Goal: Transaction & Acquisition: Purchase product/service

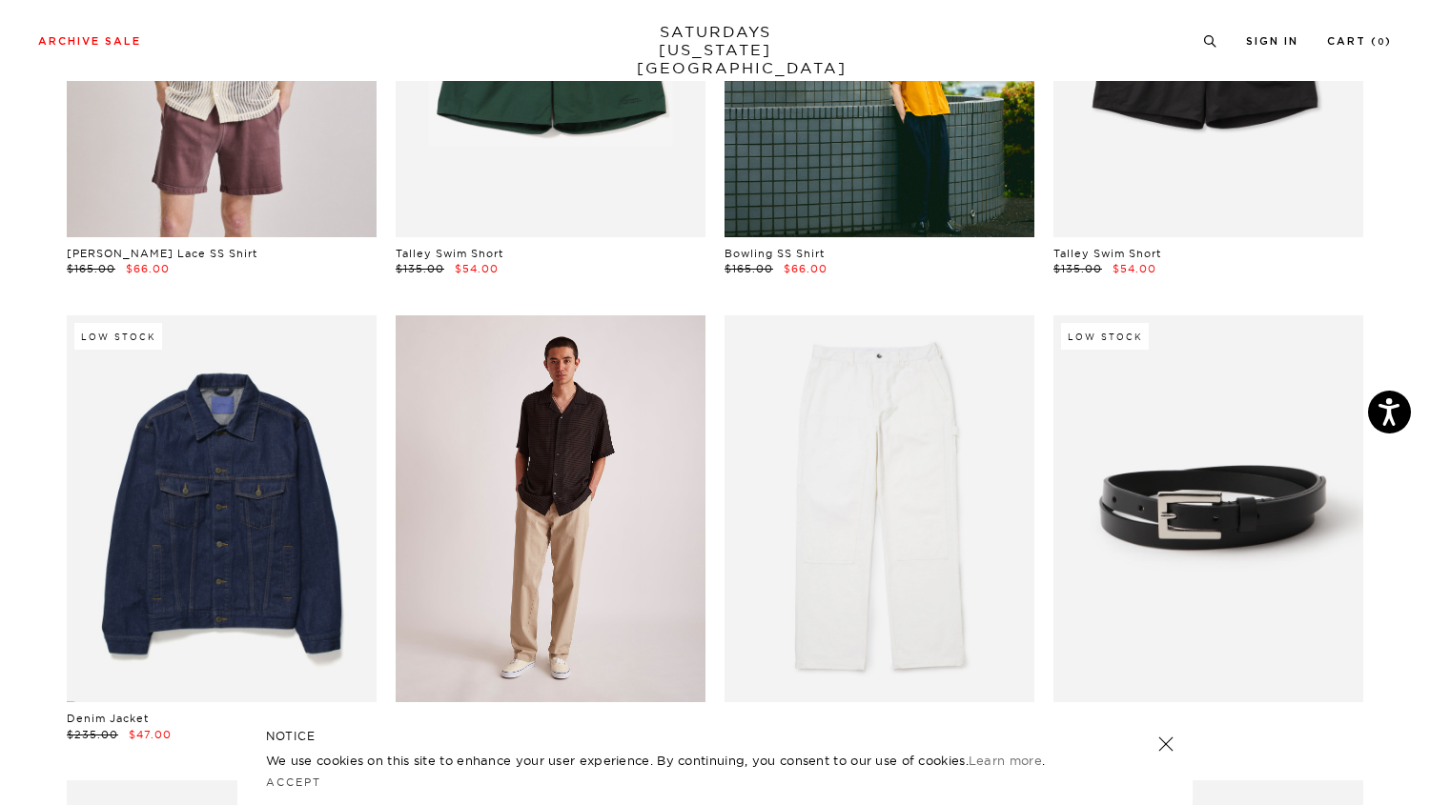
scroll to position [1287, 0]
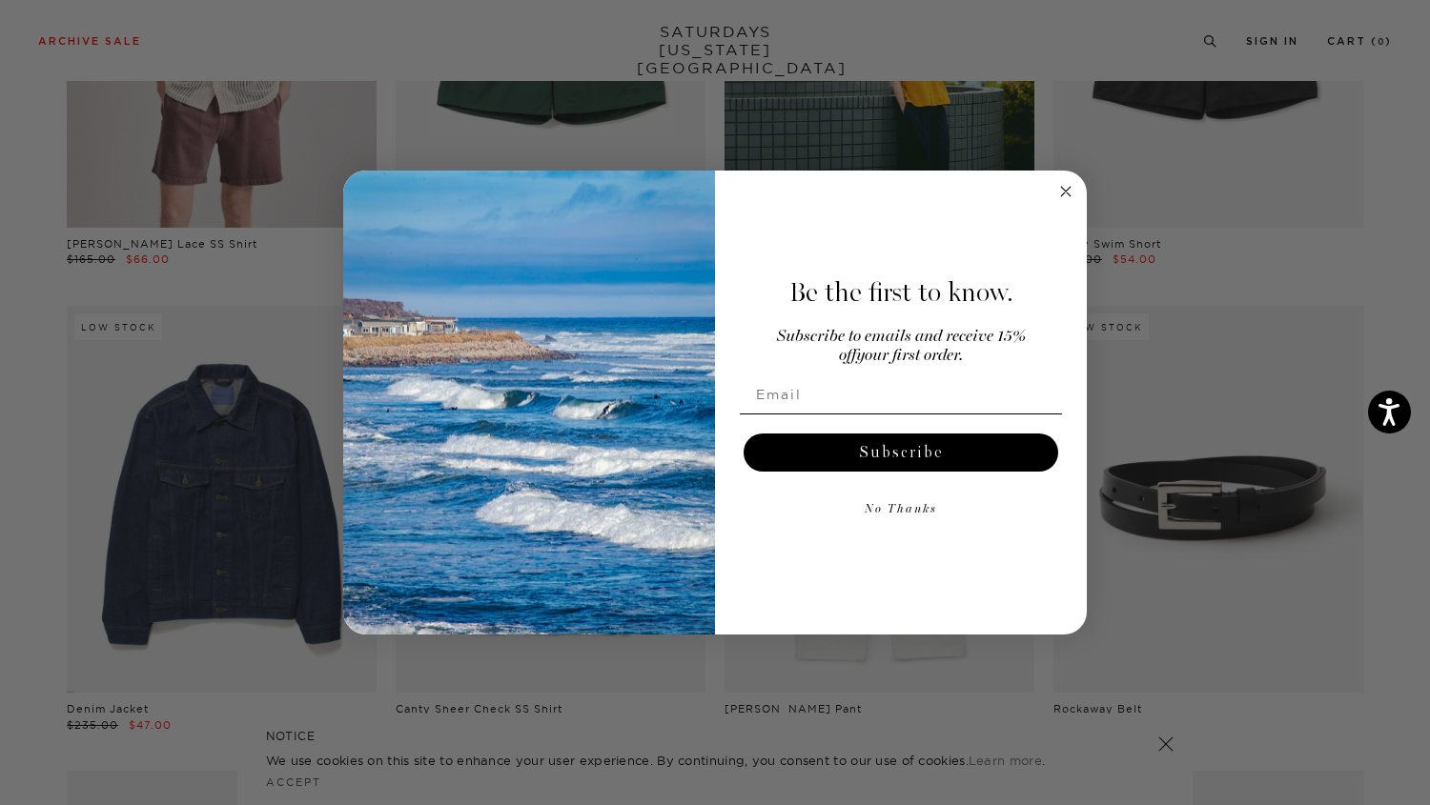
click at [1073, 183] on icon "Close dialog" at bounding box center [1065, 191] width 23 height 23
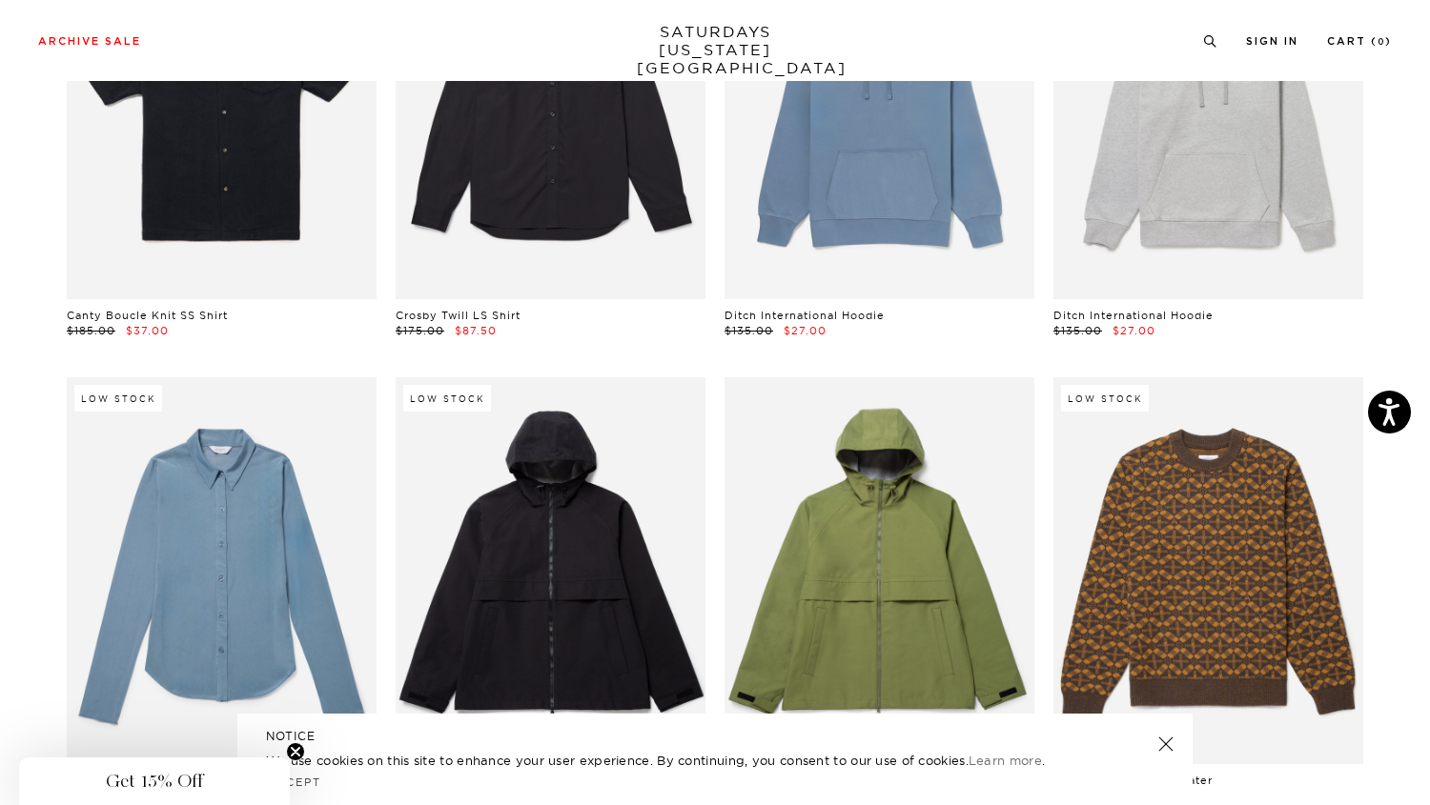
scroll to position [17757, 0]
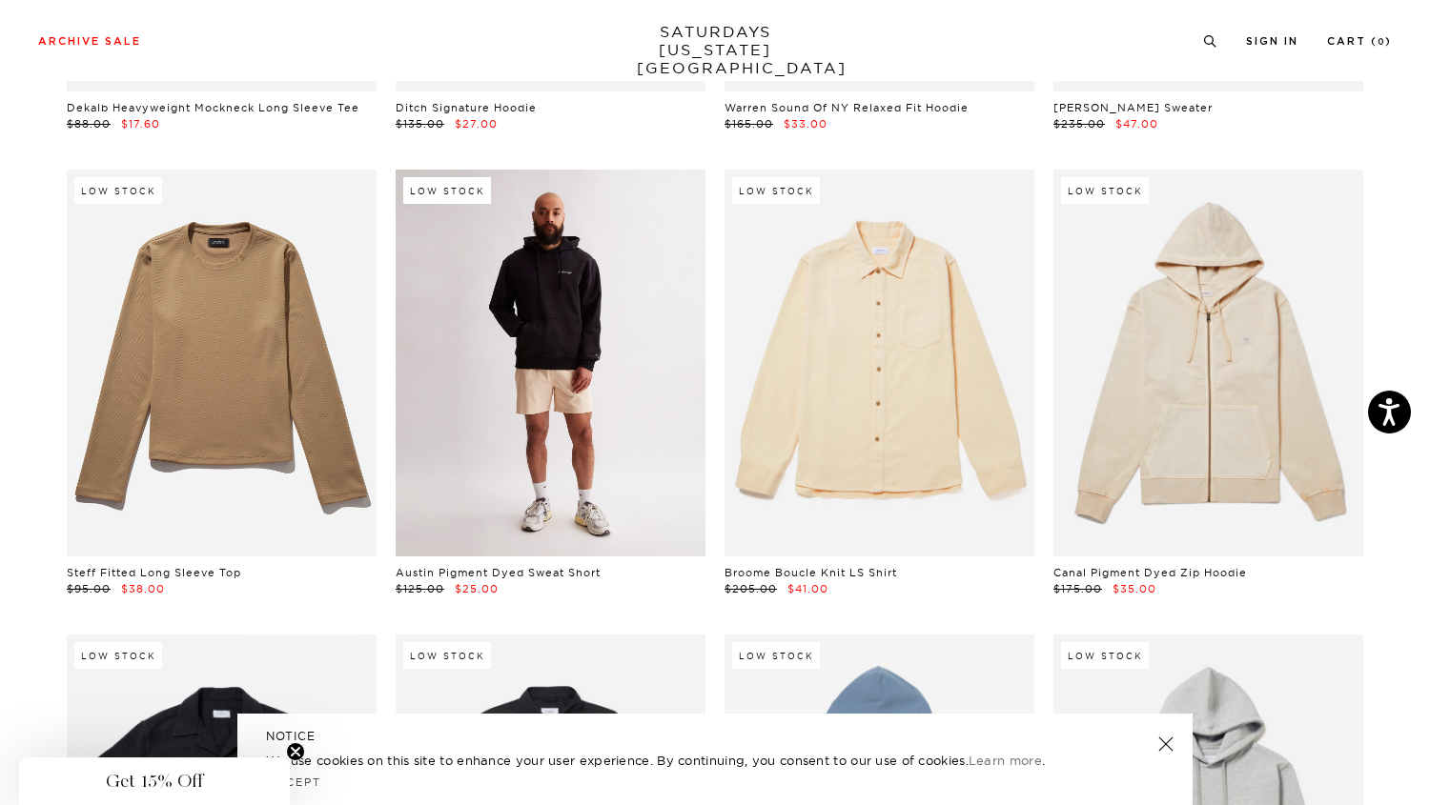
click at [669, 335] on link at bounding box center [551, 363] width 310 height 387
